Goal: Transaction & Acquisition: Purchase product/service

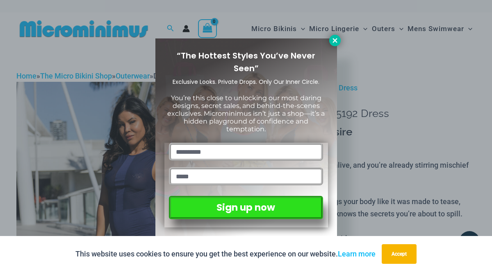
click at [333, 38] on icon at bounding box center [334, 40] width 7 height 7
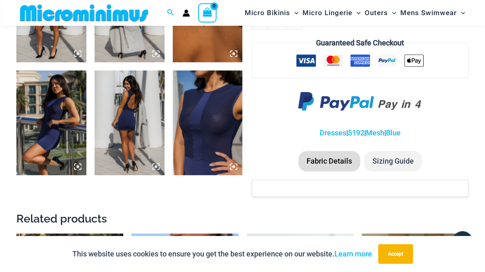
scroll to position [562, 0]
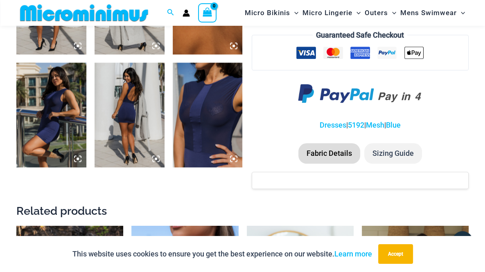
click at [198, 134] on img at bounding box center [208, 115] width 70 height 105
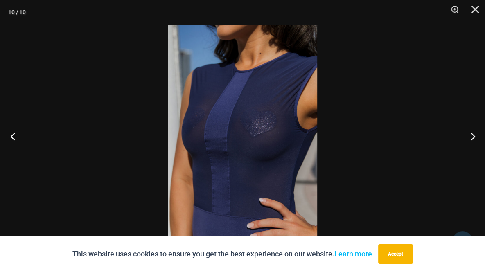
click at [11, 137] on button "Previous" at bounding box center [15, 136] width 31 height 41
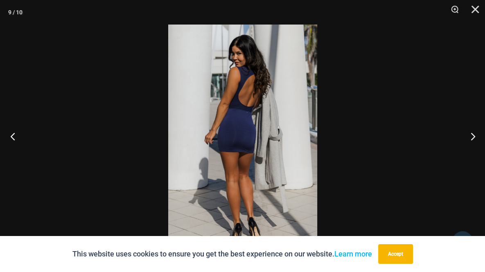
click at [11, 137] on button "Previous" at bounding box center [15, 136] width 31 height 41
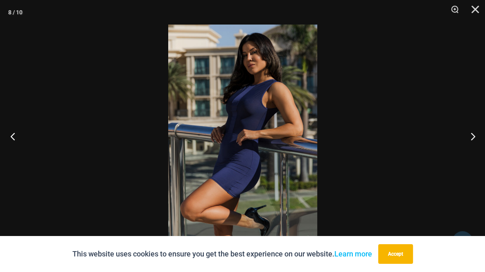
click at [11, 137] on button "Previous" at bounding box center [15, 136] width 31 height 41
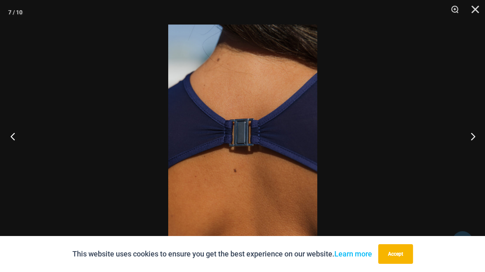
click at [11, 137] on button "Previous" at bounding box center [15, 136] width 31 height 41
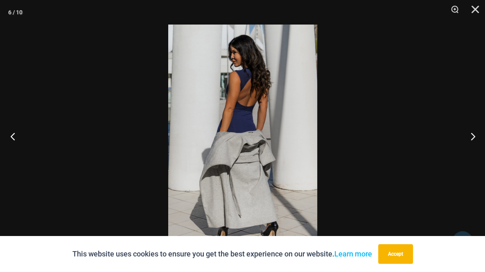
click at [11, 137] on button "Previous" at bounding box center [15, 136] width 31 height 41
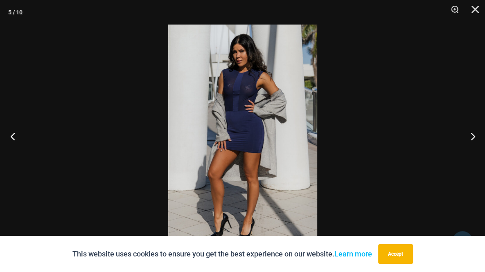
click at [11, 137] on button "Previous" at bounding box center [15, 136] width 31 height 41
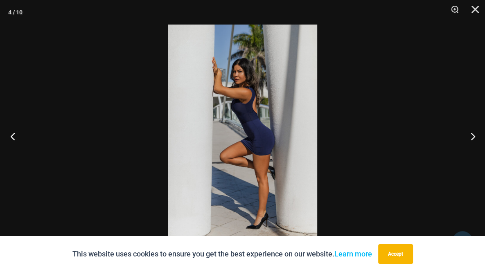
click at [11, 137] on button "Previous" at bounding box center [15, 136] width 31 height 41
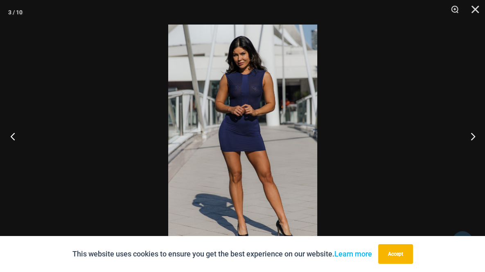
click at [11, 137] on button "Previous" at bounding box center [15, 136] width 31 height 41
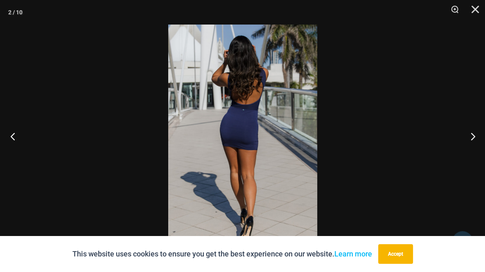
click at [11, 137] on button "Previous" at bounding box center [15, 136] width 31 height 41
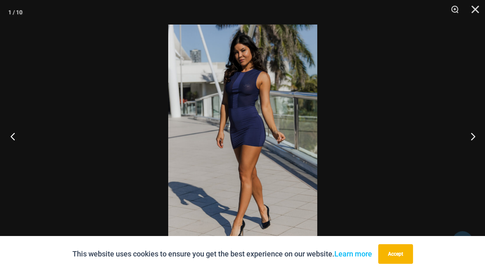
click at [11, 137] on button "Previous" at bounding box center [15, 136] width 31 height 41
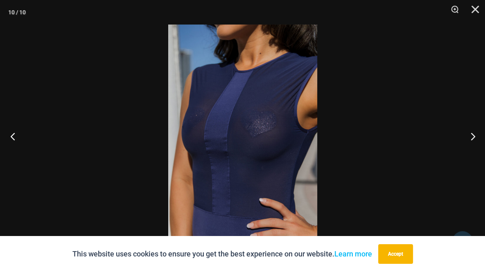
click at [11, 137] on button "Previous" at bounding box center [15, 136] width 31 height 41
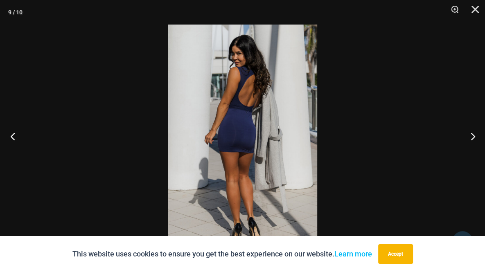
click at [11, 137] on button "Previous" at bounding box center [15, 136] width 31 height 41
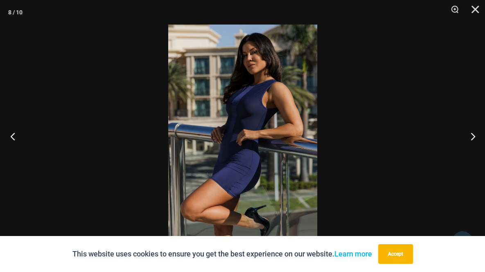
click at [11, 137] on button "Previous" at bounding box center [15, 136] width 31 height 41
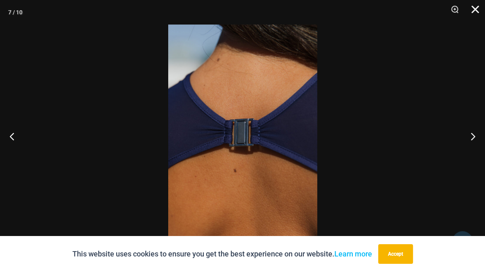
click at [473, 8] on button "Close" at bounding box center [473, 12] width 20 height 25
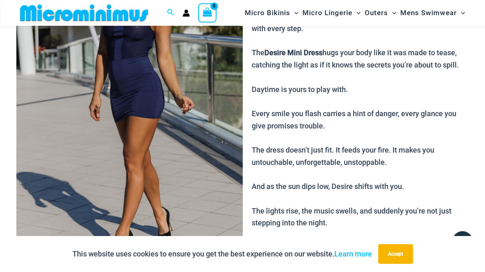
scroll to position [0, 0]
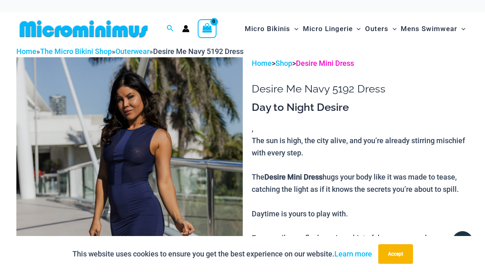
click at [332, 68] on link "Desire Mini Dress" at bounding box center [325, 63] width 58 height 9
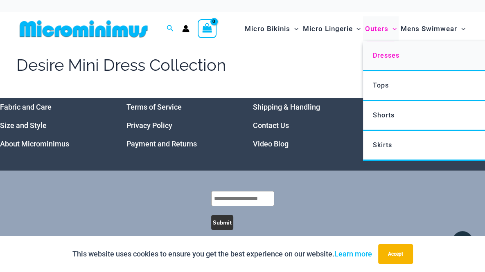
click at [387, 59] on link "Dresses" at bounding box center [485, 56] width 244 height 30
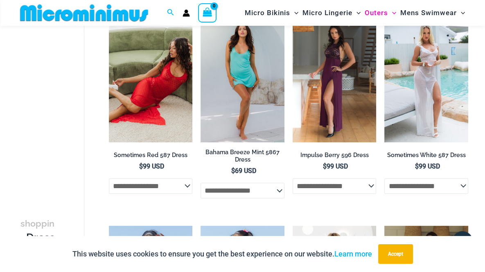
scroll to position [19, 0]
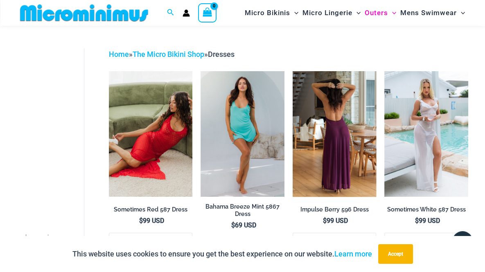
click at [320, 99] on img at bounding box center [335, 134] width 84 height 126
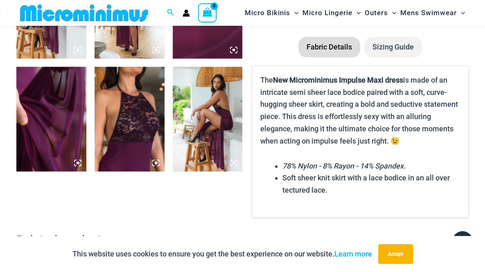
scroll to position [563, 0]
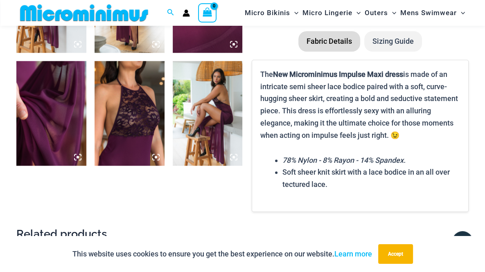
click at [129, 134] on img at bounding box center [130, 113] width 70 height 105
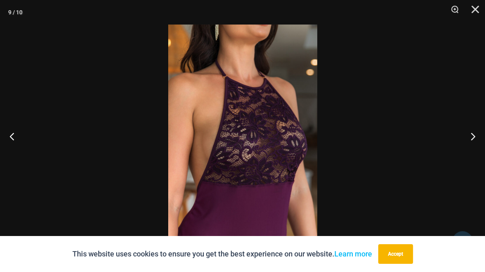
click at [235, 142] on img at bounding box center [242, 136] width 149 height 223
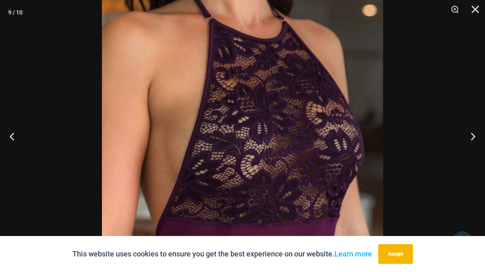
click at [235, 142] on img at bounding box center [242, 131] width 281 height 422
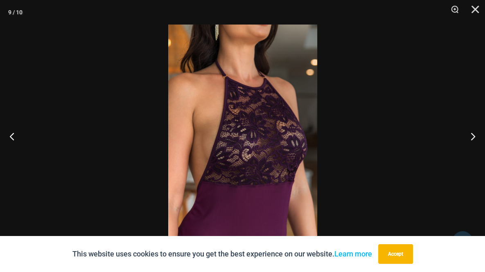
click at [235, 142] on img at bounding box center [242, 136] width 149 height 223
